Goal: Task Accomplishment & Management: Manage account settings

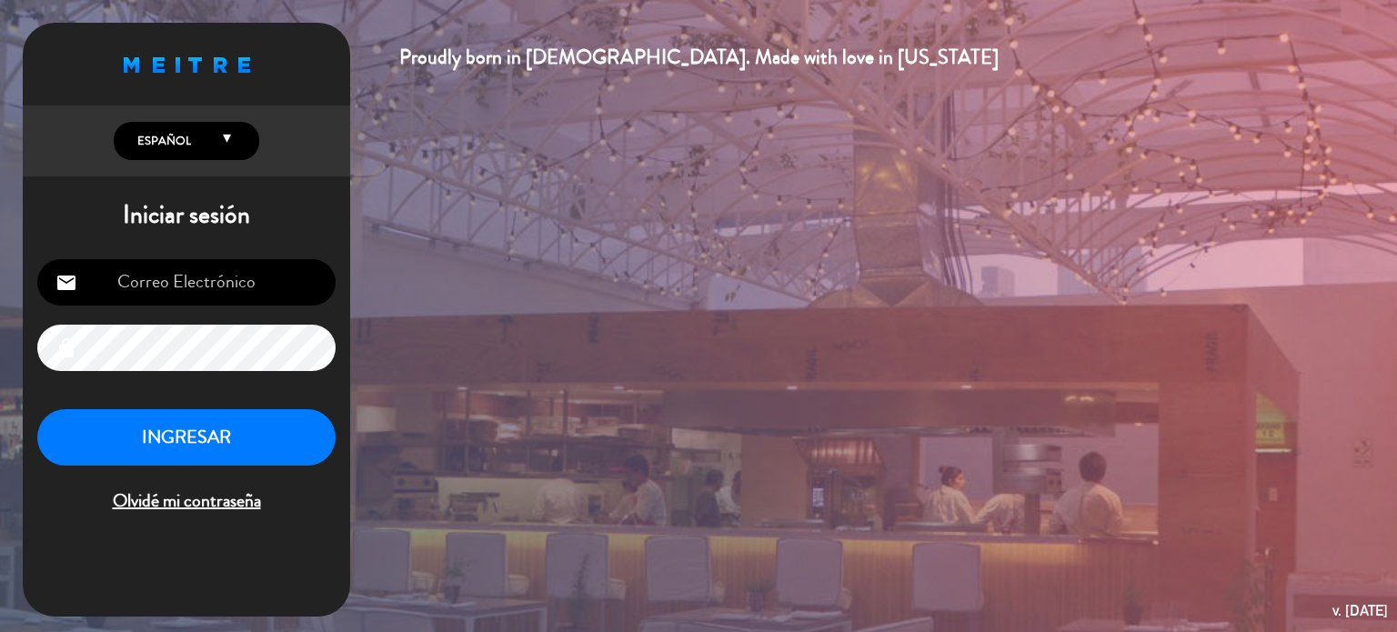
type input "[EMAIL_ADDRESS][DOMAIN_NAME]"
click at [208, 425] on button "INGRESAR" at bounding box center [186, 437] width 298 height 57
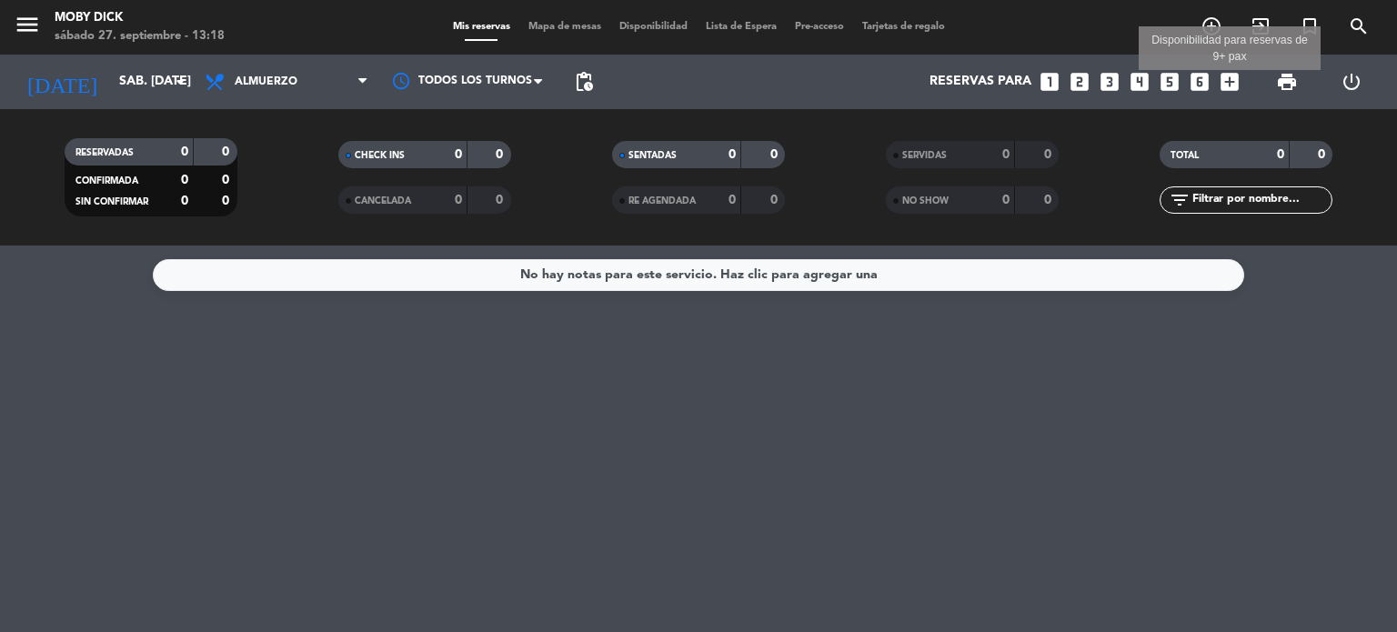
click at [1225, 93] on icon "add_box" at bounding box center [1230, 82] width 24 height 24
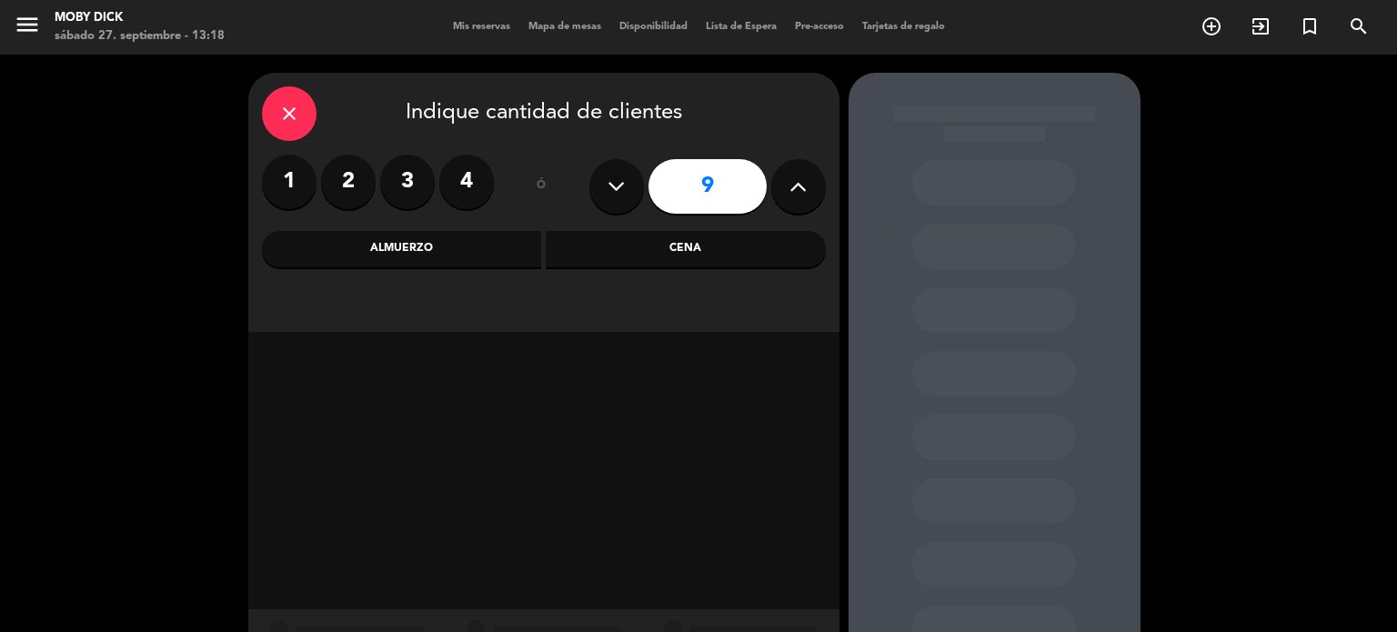
click at [631, 178] on button at bounding box center [616, 186] width 55 height 55
type input "8"
click at [646, 250] on div "Cena" at bounding box center [686, 249] width 280 height 36
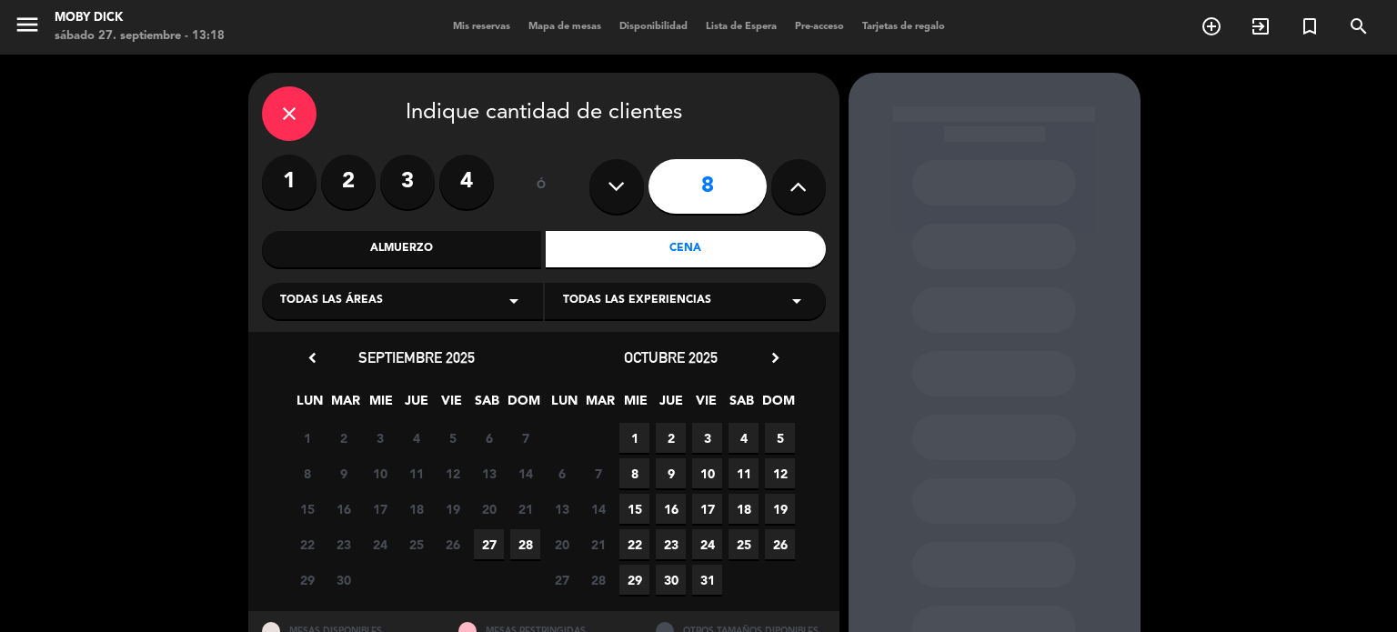
click at [486, 548] on span "27" at bounding box center [489, 544] width 30 height 30
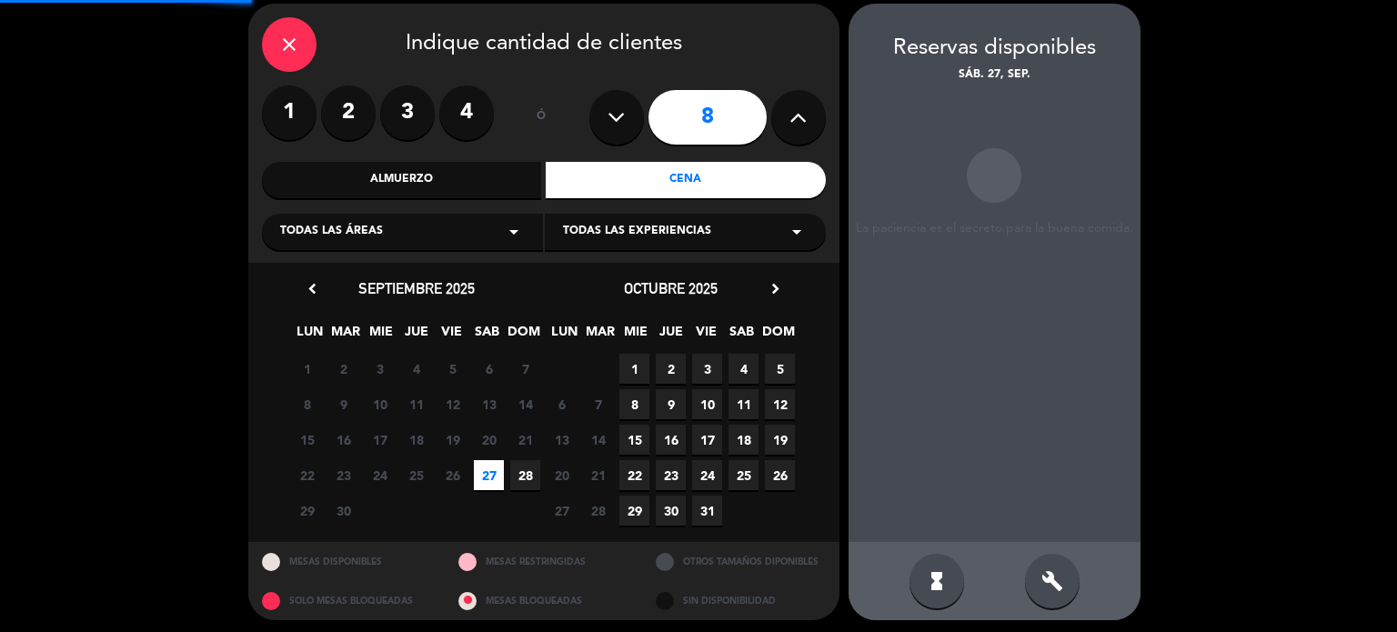
scroll to position [73, 0]
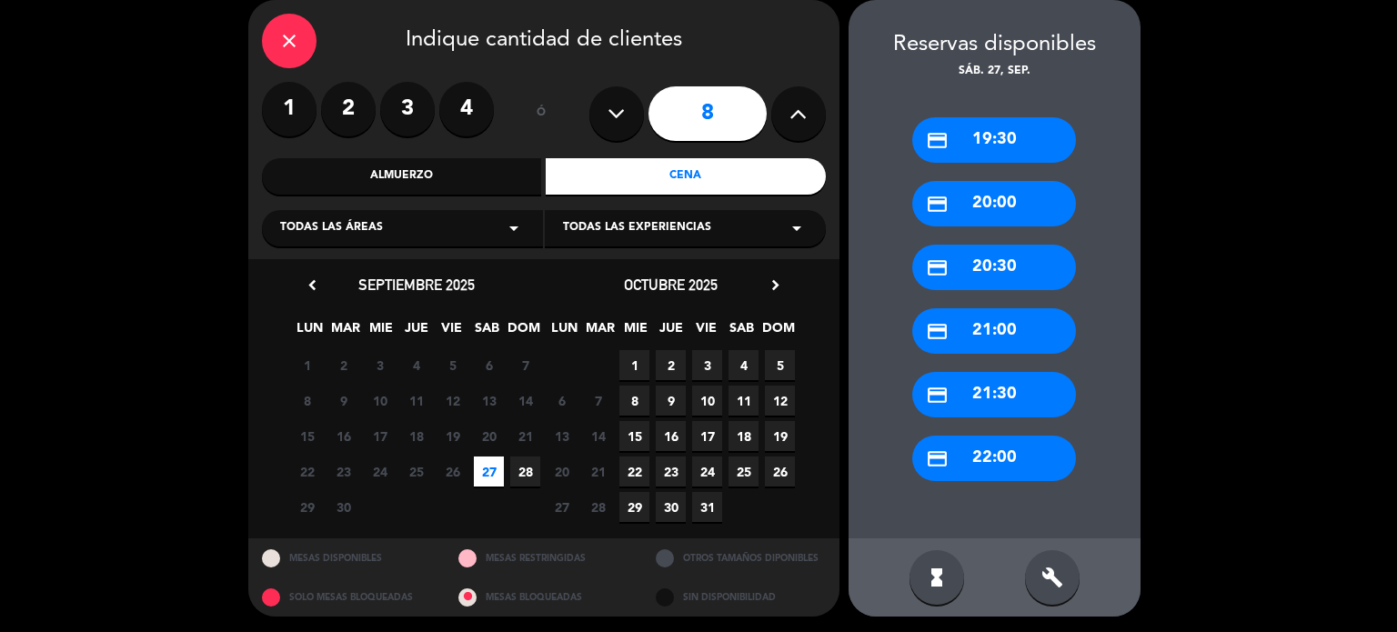
click at [980, 407] on div "credit_card 21:30" at bounding box center [994, 394] width 164 height 45
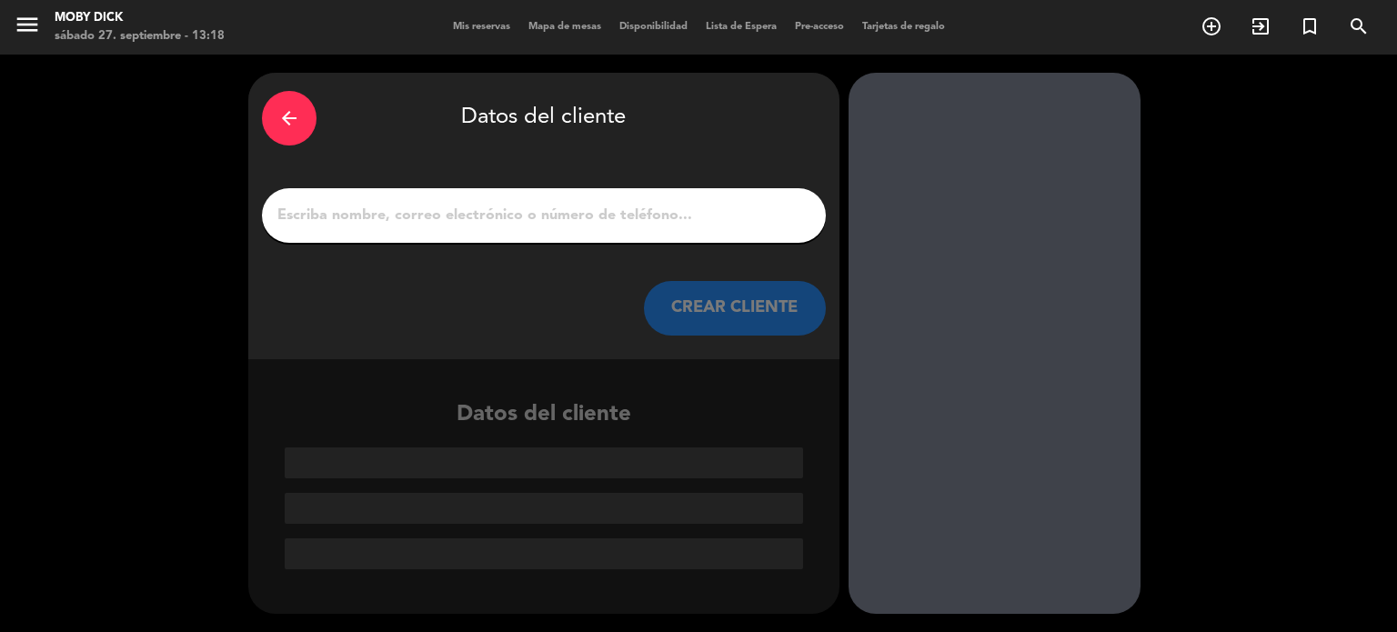
scroll to position [0, 0]
click at [468, 198] on div at bounding box center [544, 215] width 564 height 55
click at [457, 208] on input "1" at bounding box center [544, 215] width 537 height 25
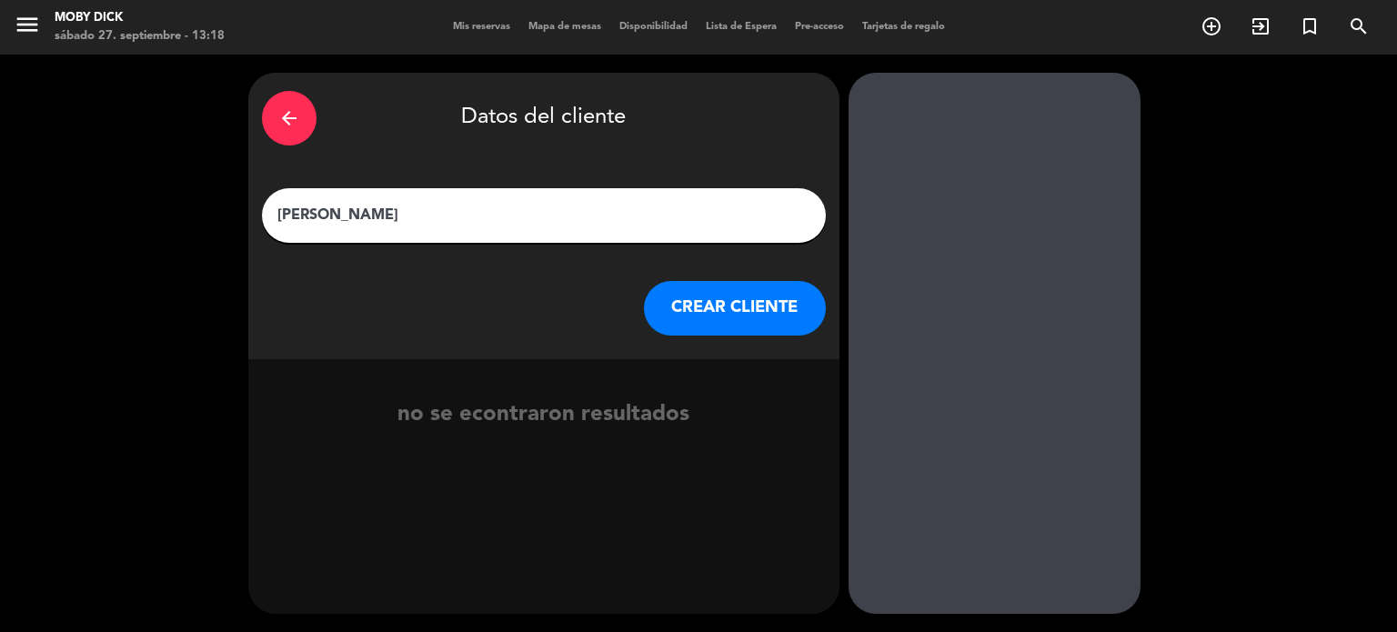
drag, startPoint x: 321, startPoint y: 216, endPoint x: 253, endPoint y: 192, distance: 72.5
click at [253, 192] on div "arrow_back Datos del cliente [PERSON_NAME] [PERSON_NAME] CLIENTE" at bounding box center [543, 216] width 591 height 287
type input "[PERSON_NAME]"
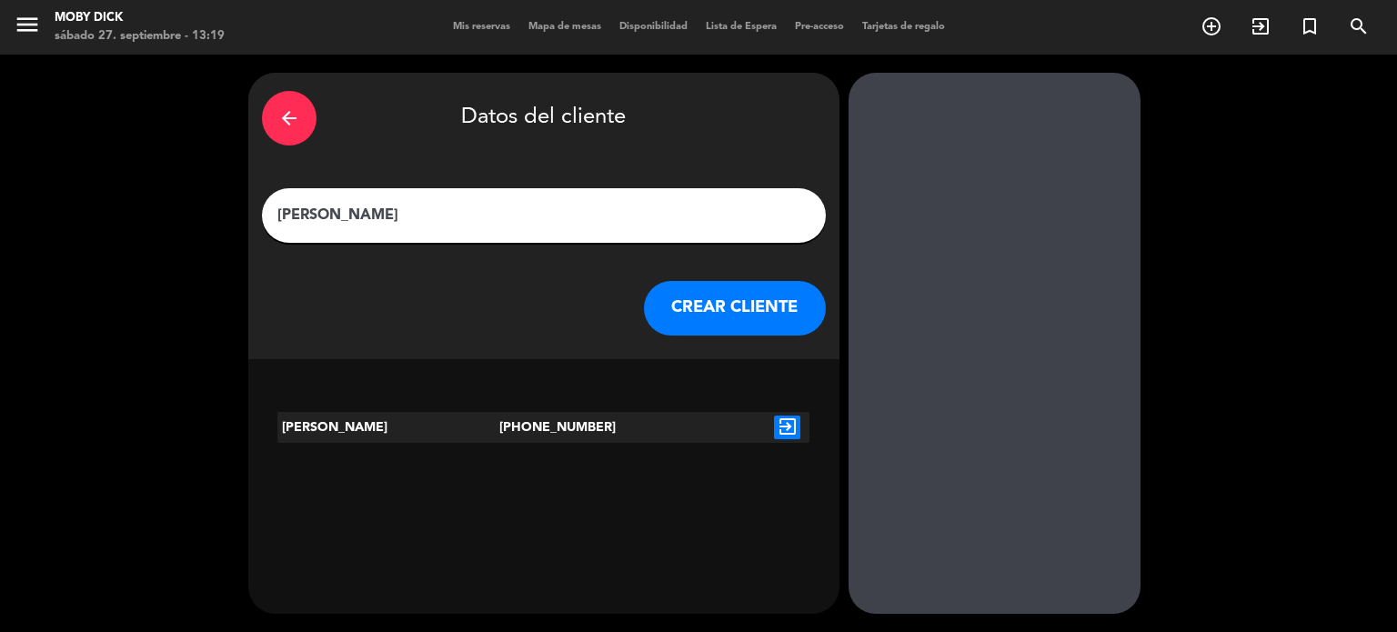
click at [690, 301] on button "CREAR CLIENTE" at bounding box center [735, 308] width 182 height 55
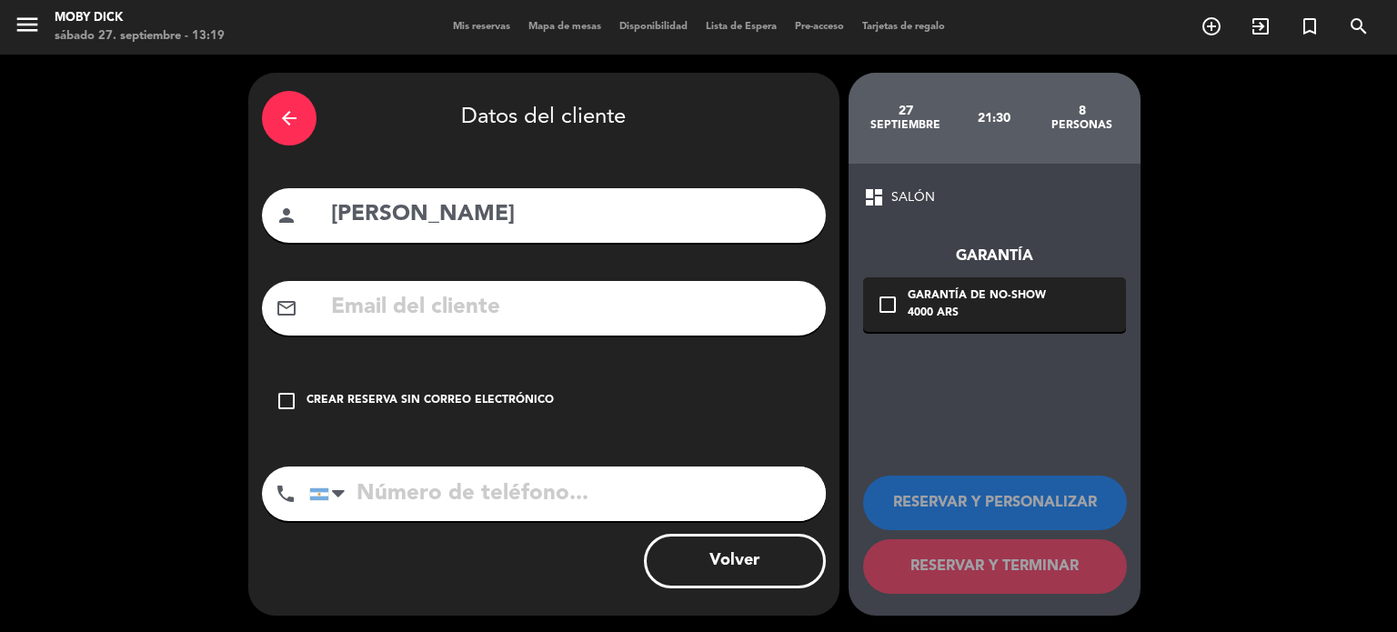
click at [480, 399] on div "Crear reserva sin correo electrónico" at bounding box center [430, 401] width 247 height 18
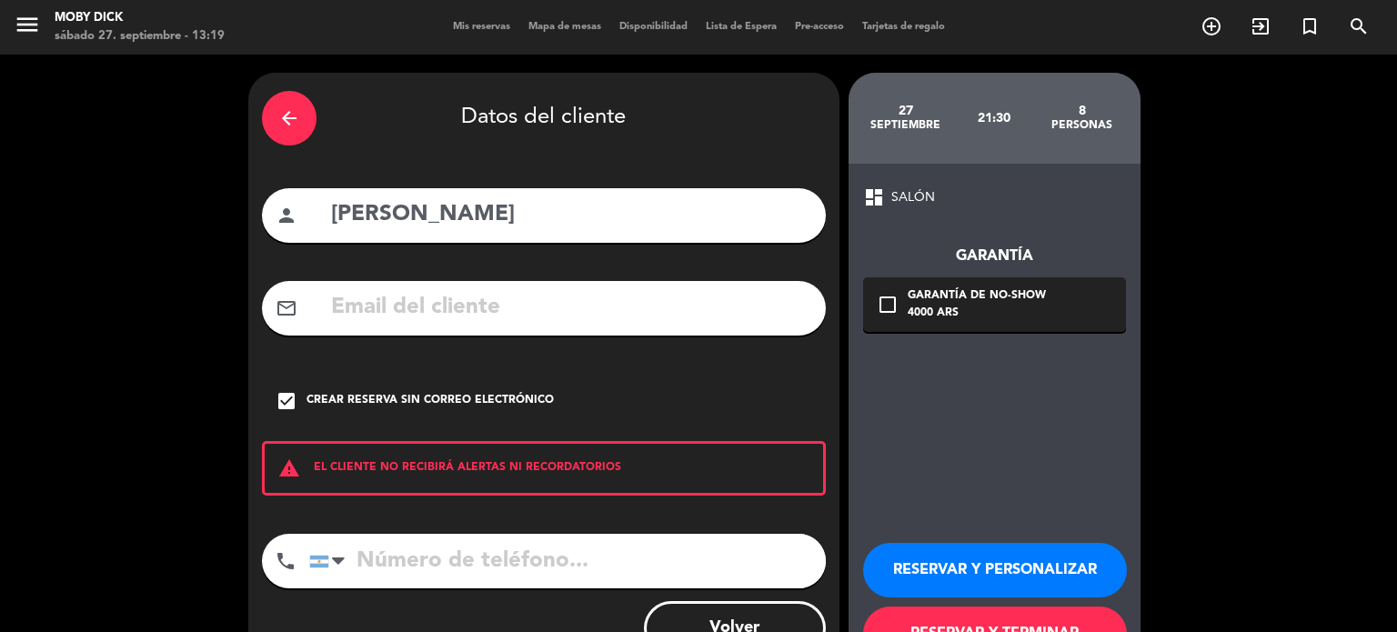
click at [455, 540] on input "tel" at bounding box center [567, 561] width 517 height 55
type input "1167620152"
click at [1061, 578] on button "RESERVAR Y PERSONALIZAR" at bounding box center [995, 570] width 264 height 55
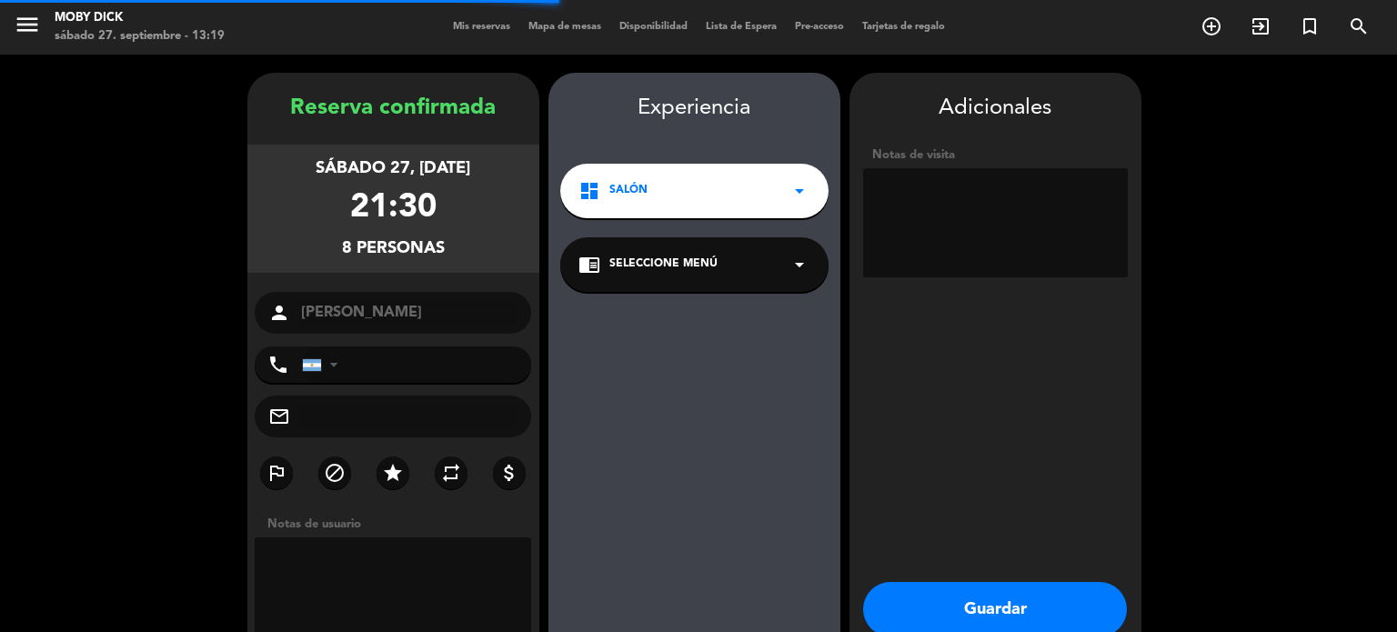
type input "[PHONE_NUMBER]"
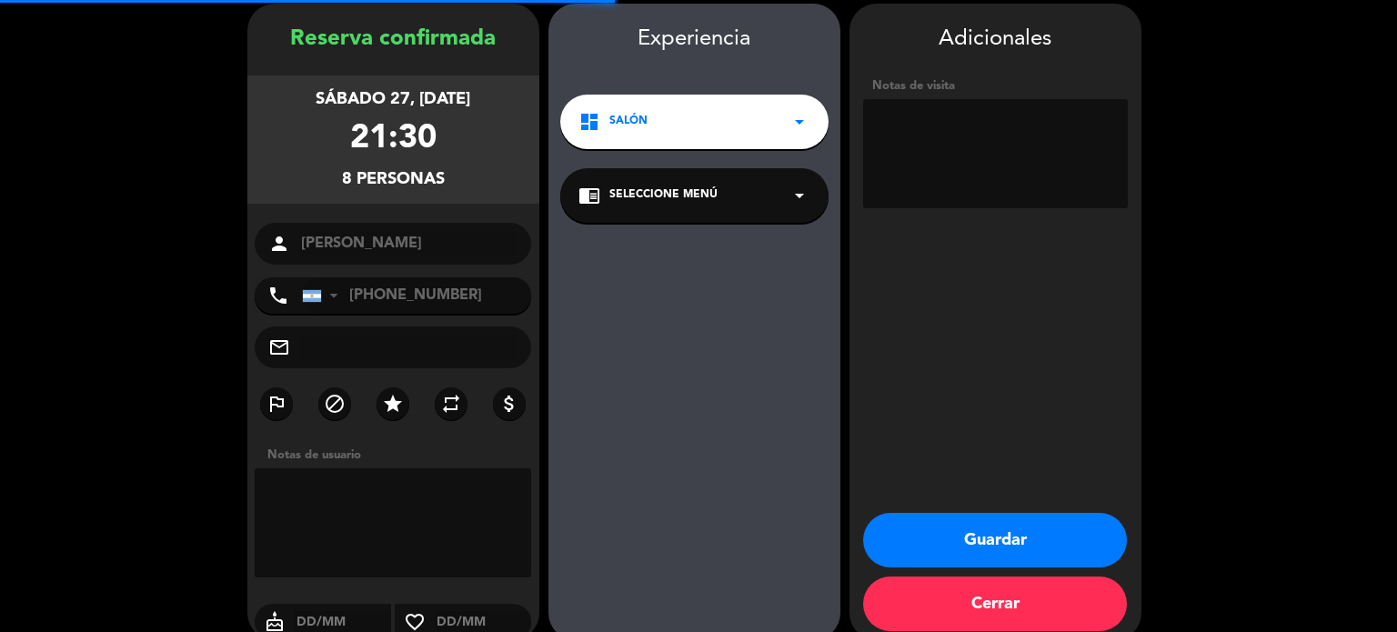
scroll to position [73, 0]
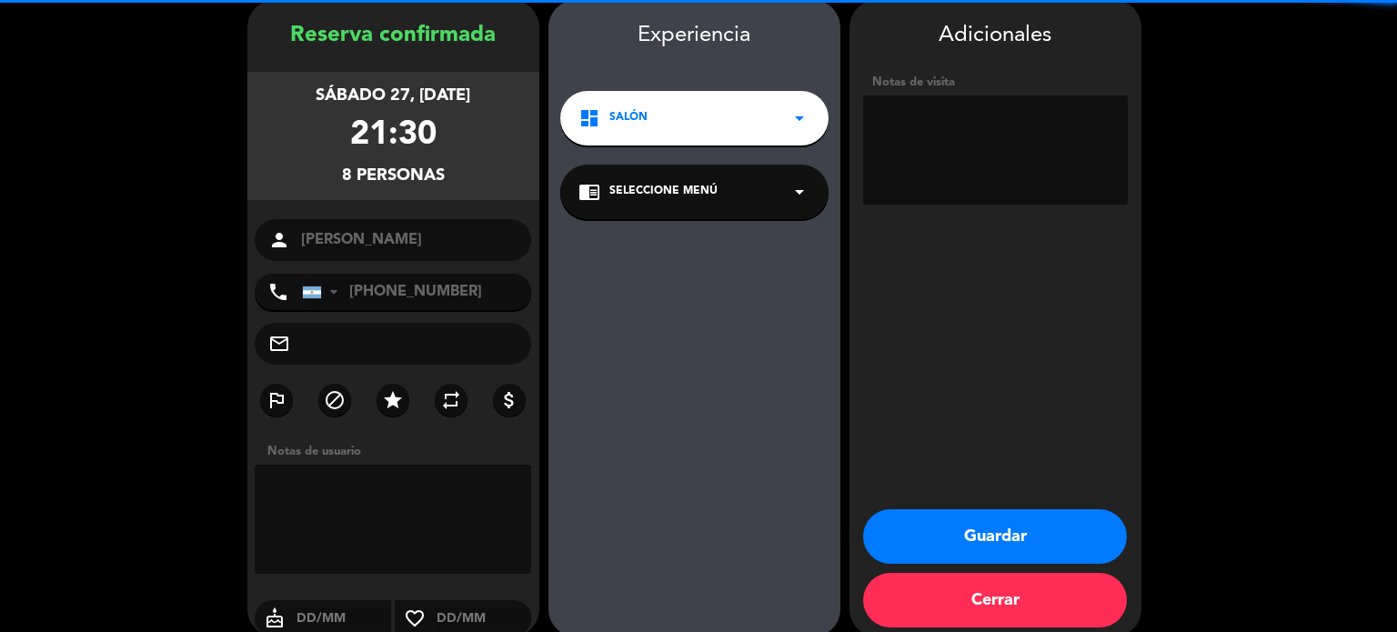
click at [925, 174] on textarea at bounding box center [995, 150] width 265 height 109
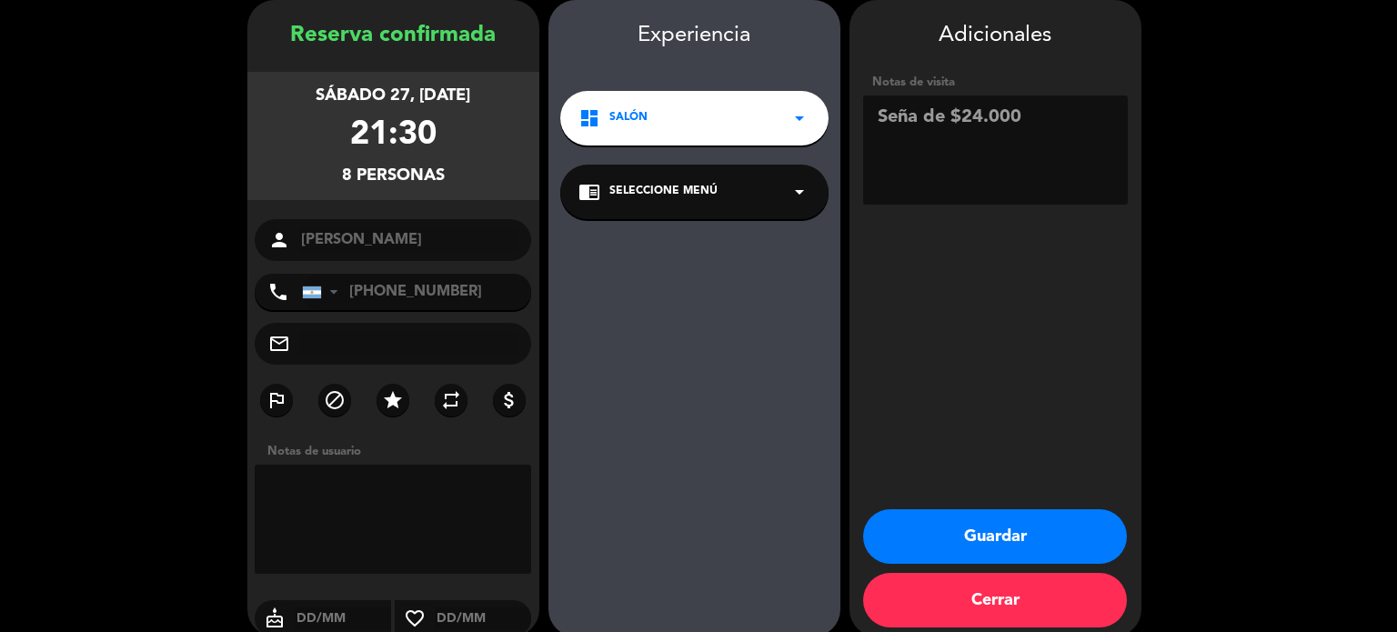
type textarea "Seña de $24.000"
click at [945, 543] on button "Guardar" at bounding box center [995, 536] width 264 height 55
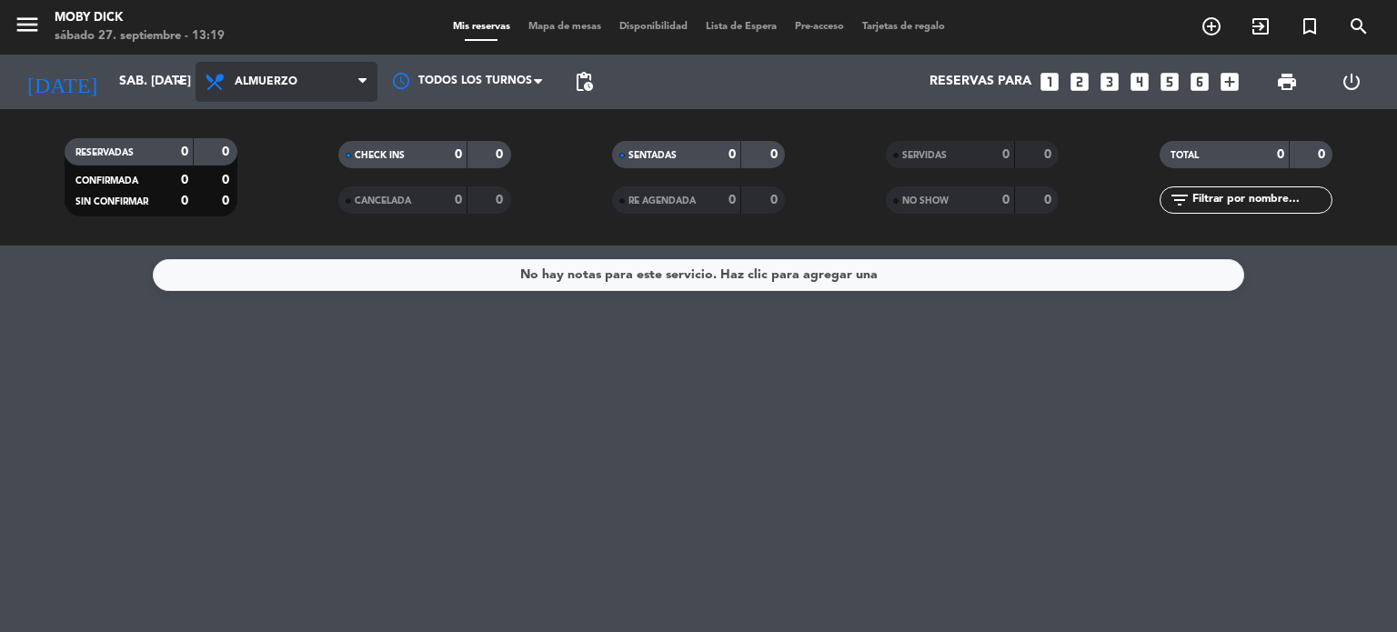
click at [280, 83] on span "Almuerzo" at bounding box center [266, 82] width 63 height 13
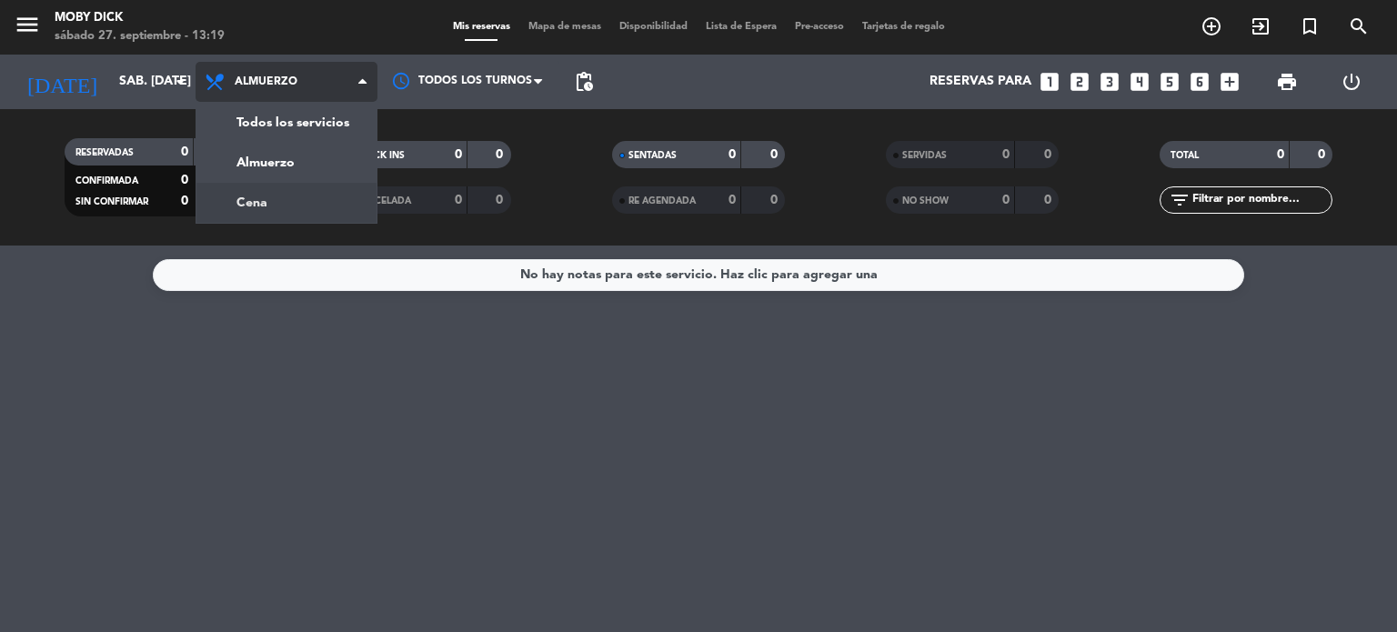
click at [273, 196] on div "menu Moby Dick sábado 27. septiembre - 13:19 Mis reservas Mapa de mesas Disponi…" at bounding box center [698, 123] width 1397 height 246
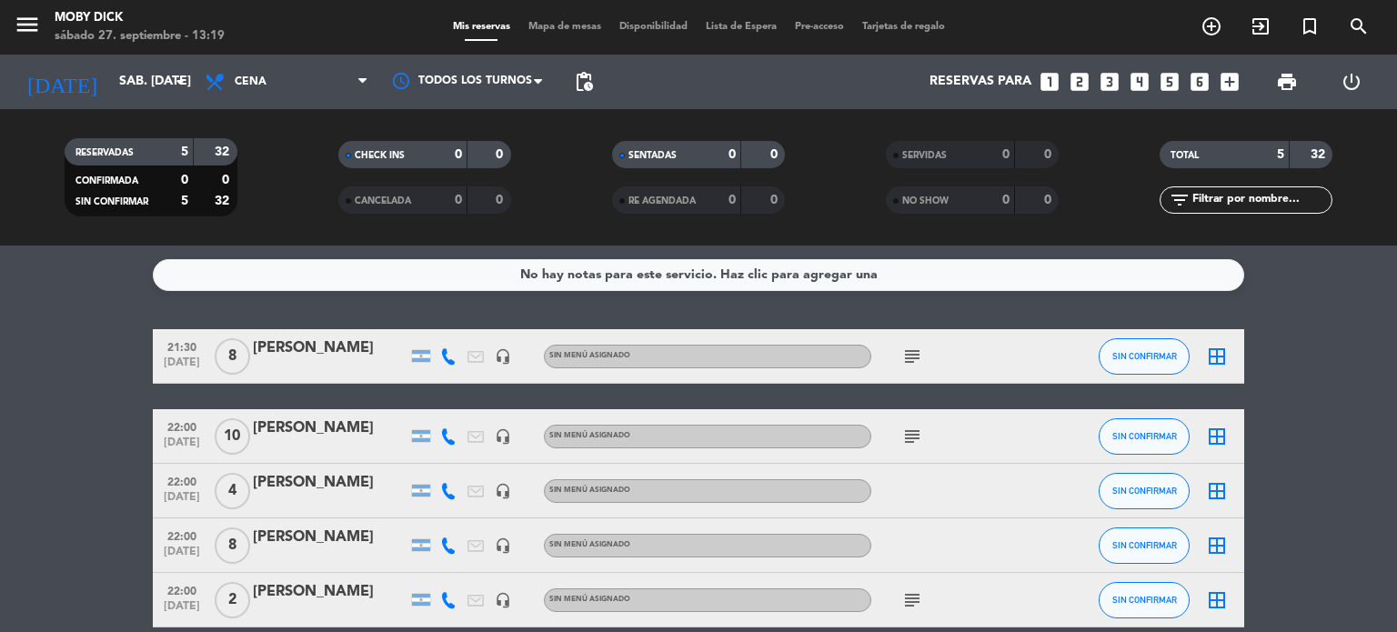
click at [1295, 428] on bookings-row "21:30 [DATE] 8 [PERSON_NAME] headset_mic Sin menú asignado subject SIN CONFIRMA…" at bounding box center [698, 478] width 1397 height 298
click at [910, 439] on icon "subject" at bounding box center [912, 437] width 22 height 22
click at [912, 595] on icon "subject" at bounding box center [912, 600] width 22 height 22
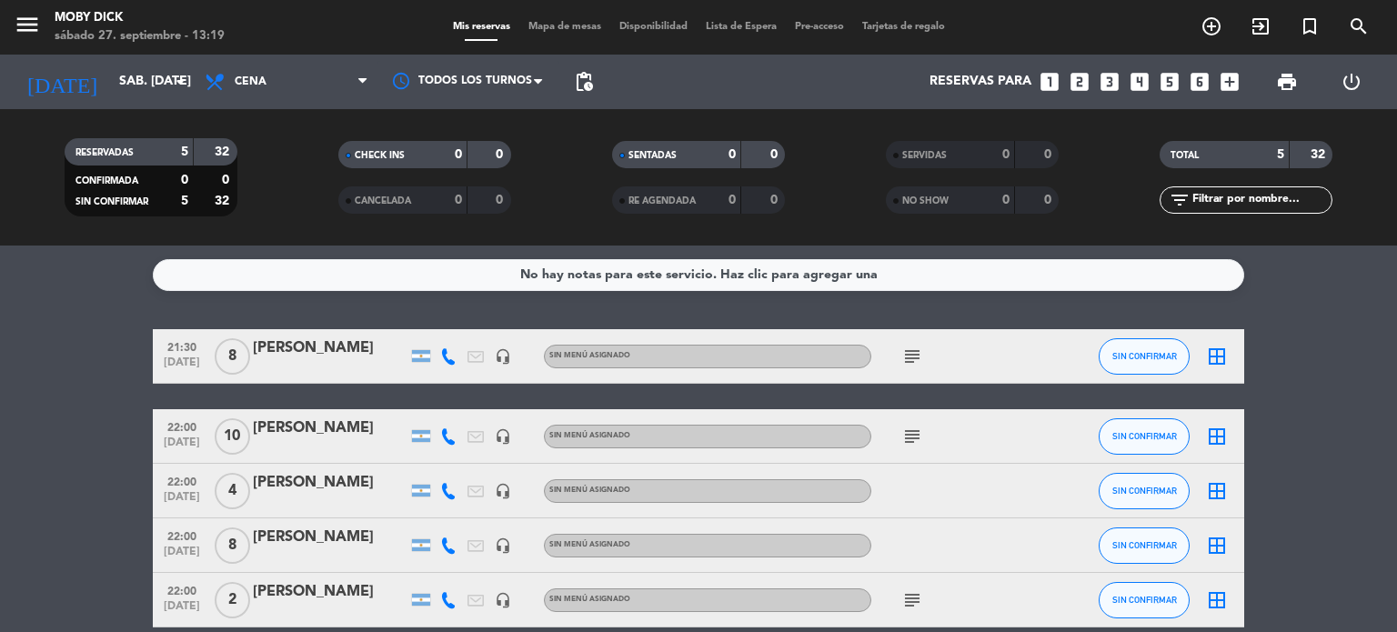
click at [913, 359] on icon "subject" at bounding box center [912, 357] width 22 height 22
click at [105, 375] on bookings-row "21:30 [DATE] 8 [PERSON_NAME] headset_mic Sin menú asignado subject Seña de $24.…" at bounding box center [698, 478] width 1397 height 298
click at [902, 354] on icon "subject" at bounding box center [912, 357] width 22 height 22
click at [79, 341] on bookings-row "21:30 [DATE] 8 [PERSON_NAME] headset_mic Sin menú asignado subject Seña de $24.…" at bounding box center [698, 478] width 1397 height 298
click at [559, 418] on div "22:00 [DATE] [PERSON_NAME] headset_mic Sin menú asignado subject SIN CONFIRMAR …" at bounding box center [699, 436] width 1092 height 55
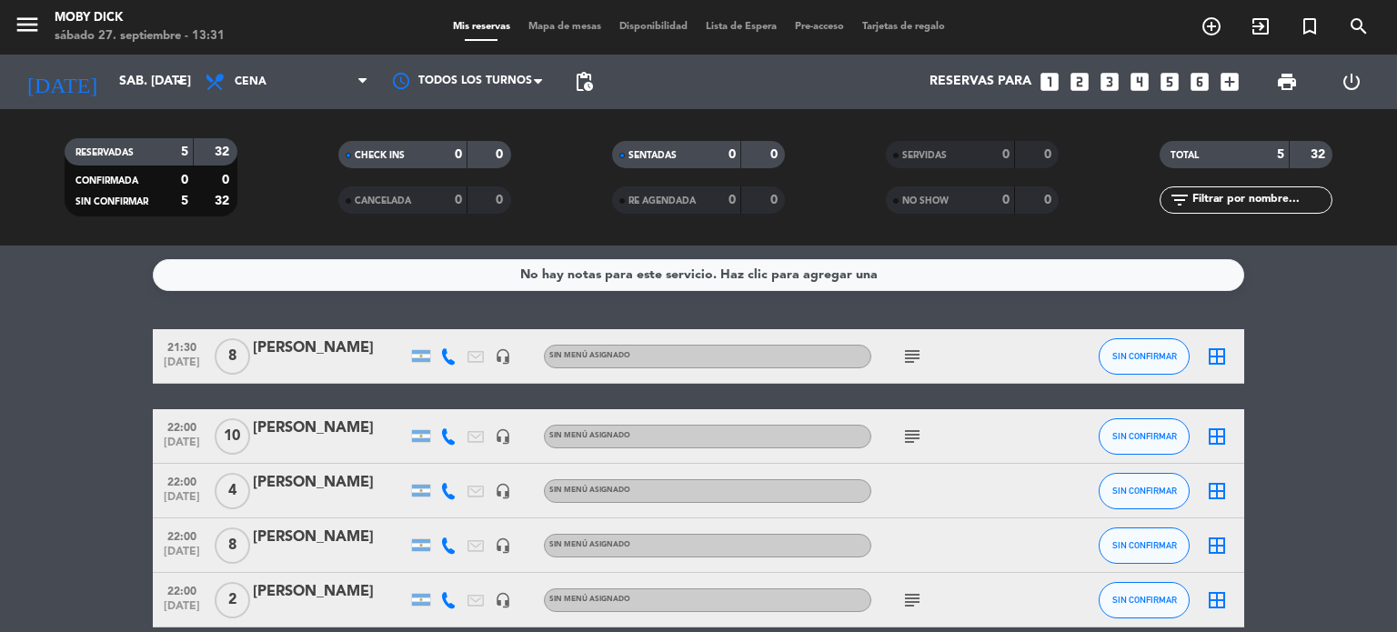
click at [913, 355] on icon "subject" at bounding box center [912, 357] width 22 height 22
click at [184, 345] on span "21:30" at bounding box center [181, 346] width 45 height 21
click at [289, 343] on div "[PERSON_NAME]" at bounding box center [330, 349] width 155 height 24
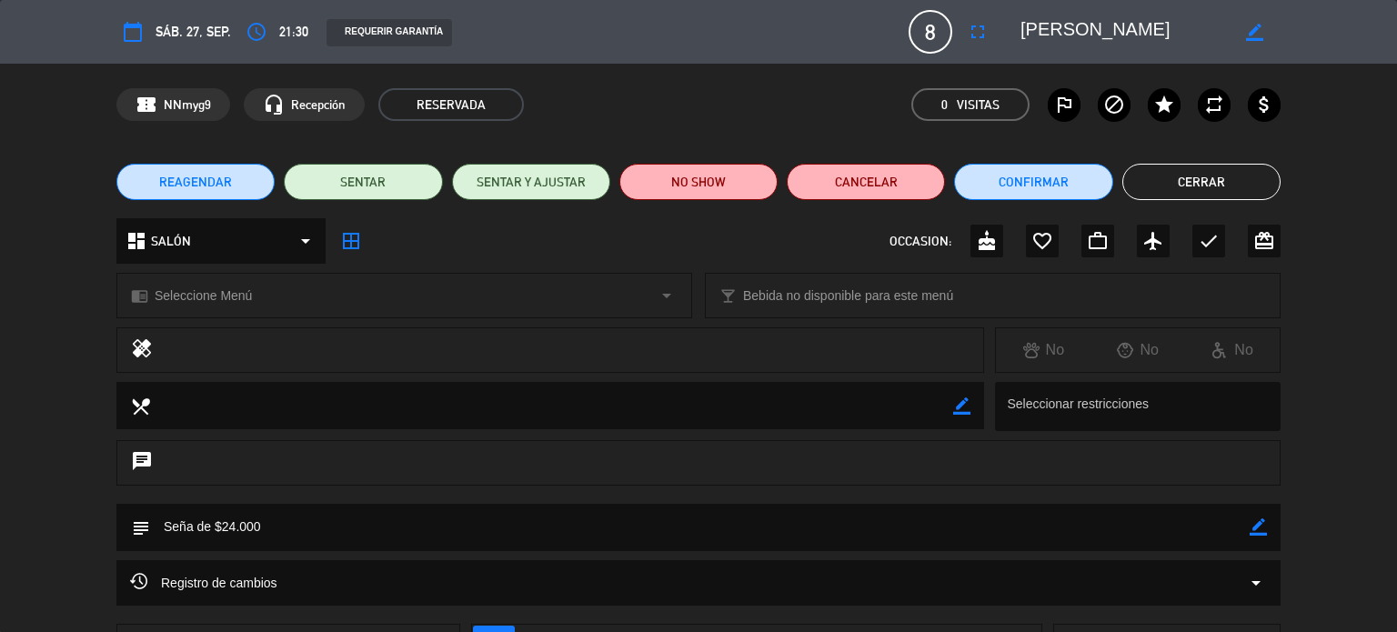
click at [942, 29] on span "8" at bounding box center [931, 32] width 44 height 44
click at [1252, 34] on icon "border_color" at bounding box center [1254, 32] width 17 height 17
click at [939, 25] on span "8" at bounding box center [931, 32] width 44 height 44
click at [978, 30] on icon "fullscreen" at bounding box center [978, 32] width 22 height 22
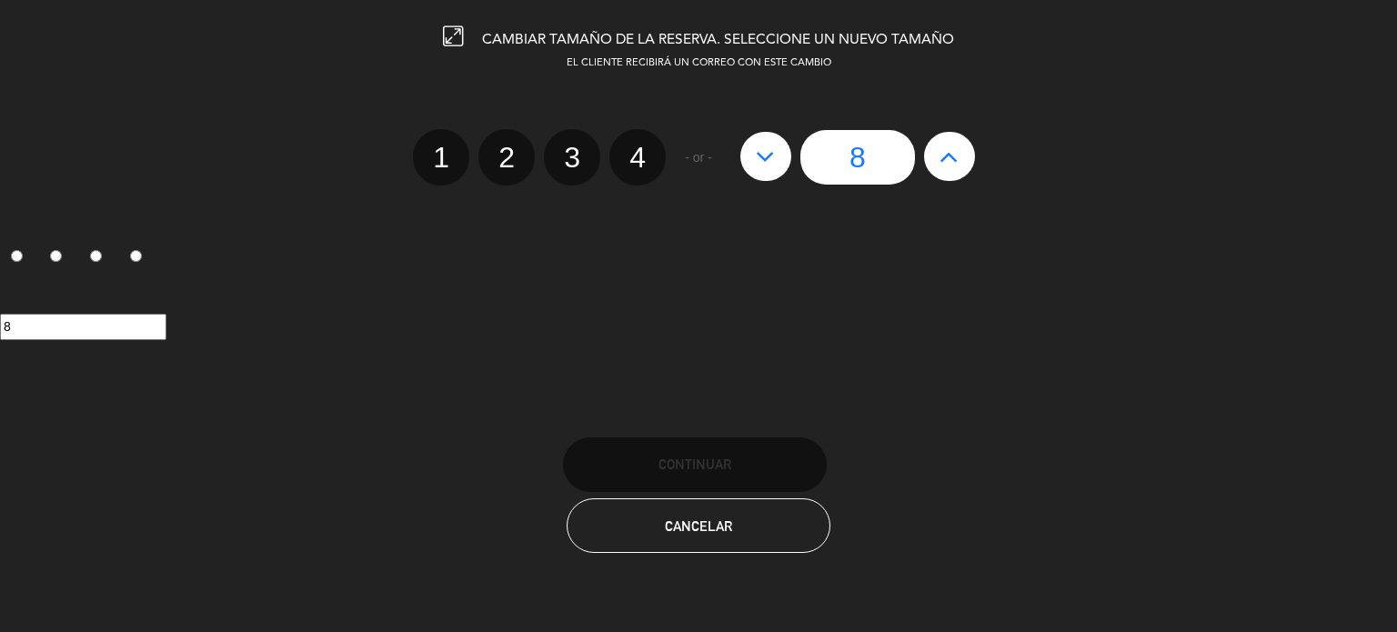
click at [946, 157] on icon at bounding box center [949, 156] width 19 height 29
type input "9"
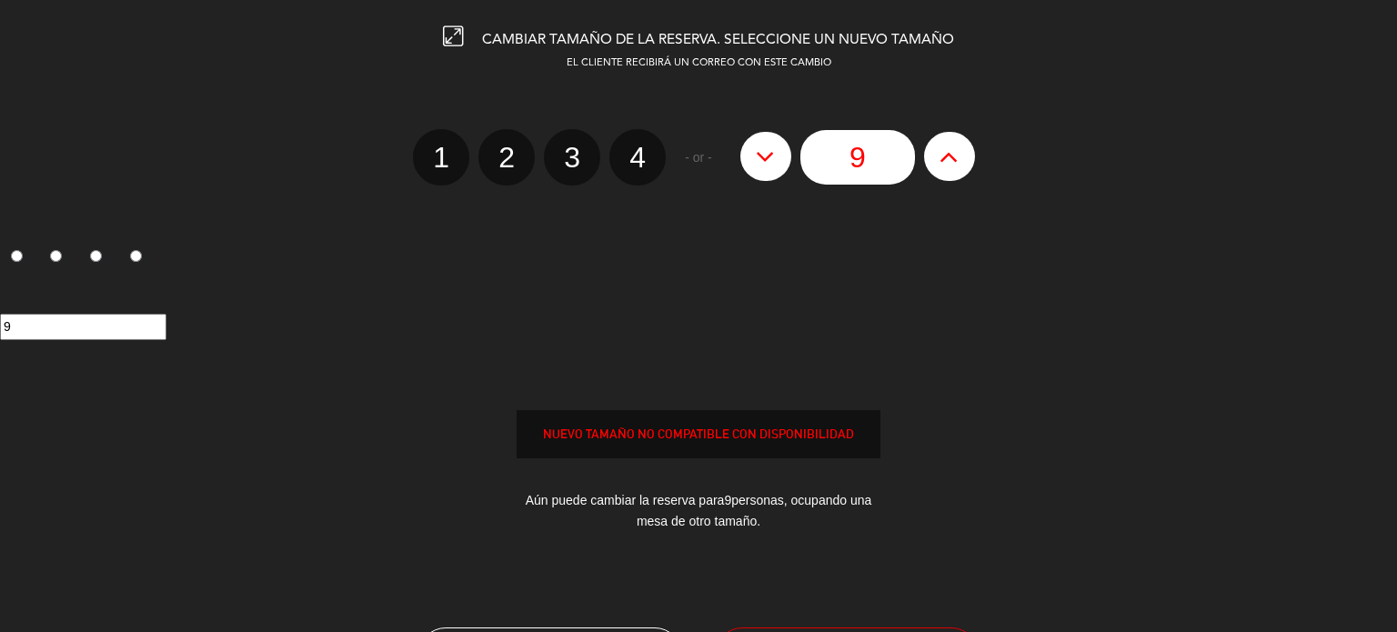
click at [946, 157] on icon at bounding box center [949, 156] width 19 height 29
type input "10"
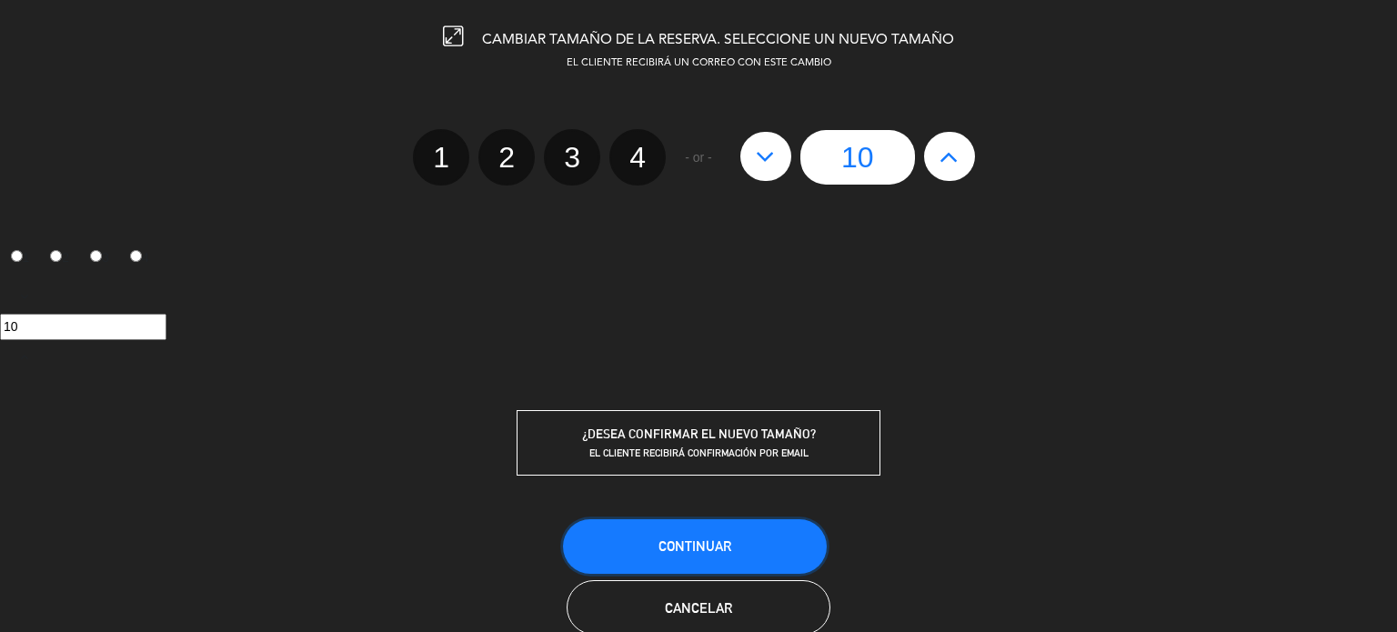
click at [677, 543] on span "Continuar" at bounding box center [695, 546] width 73 height 15
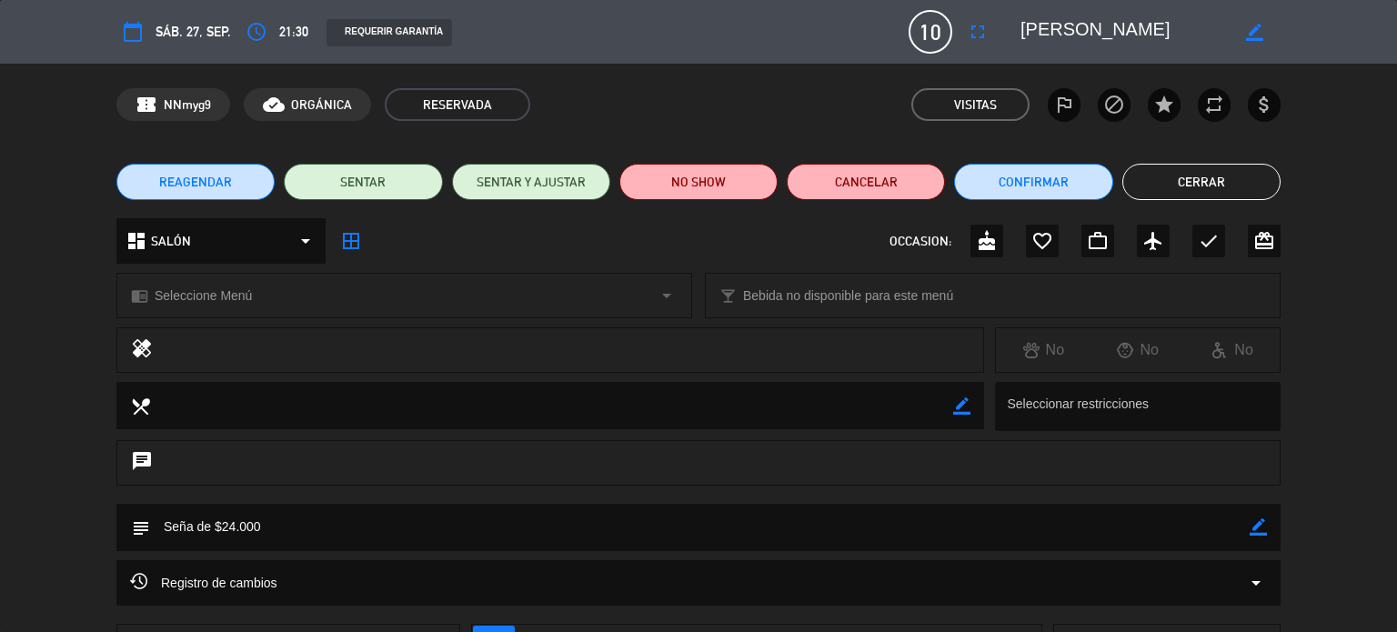
click at [1357, 414] on div "local_dining border_color Seleccionar restricciones" at bounding box center [698, 411] width 1397 height 58
click at [1394, 327] on div "healing No No No" at bounding box center [698, 354] width 1397 height 55
